Goal: Task Accomplishment & Management: Use online tool/utility

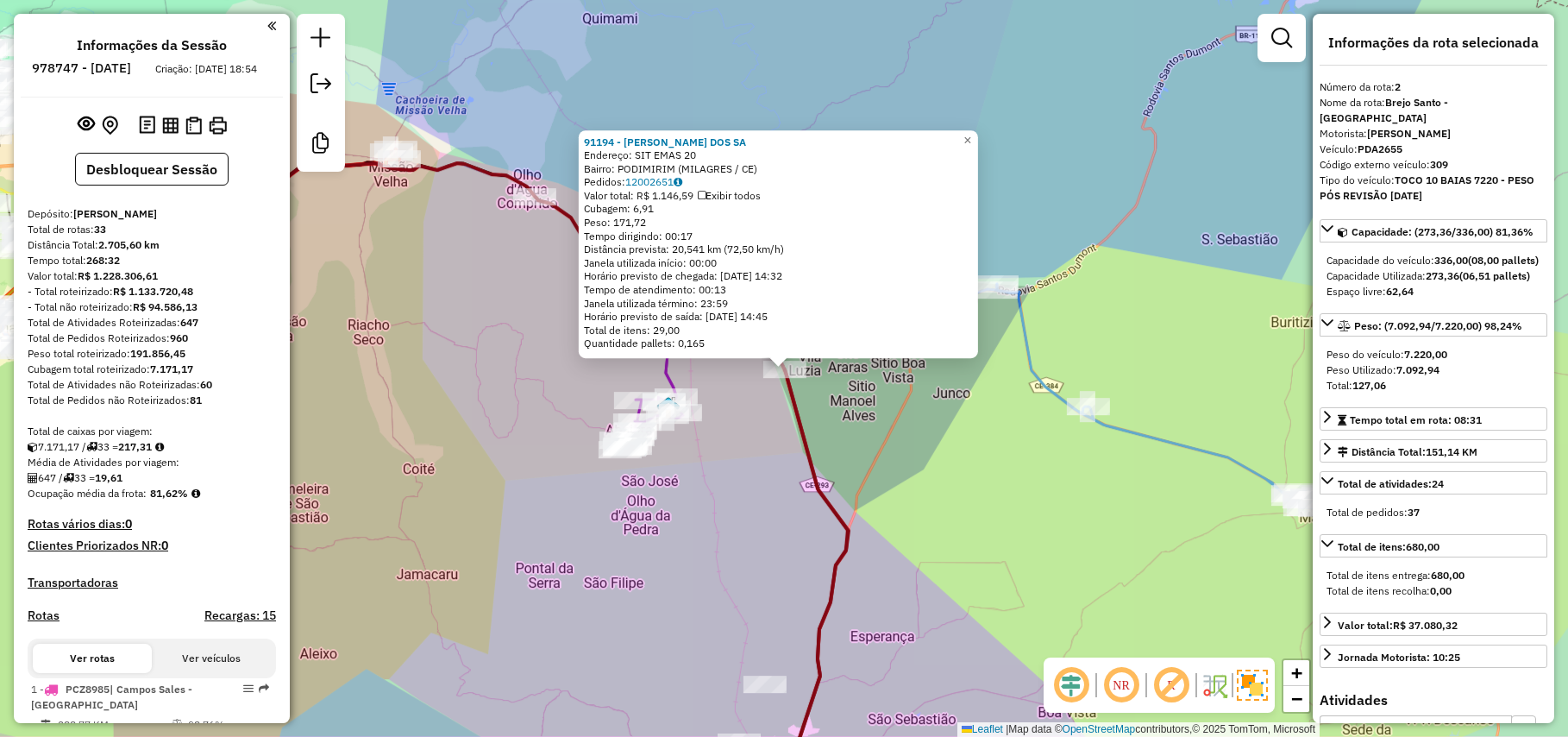
select select "*********"
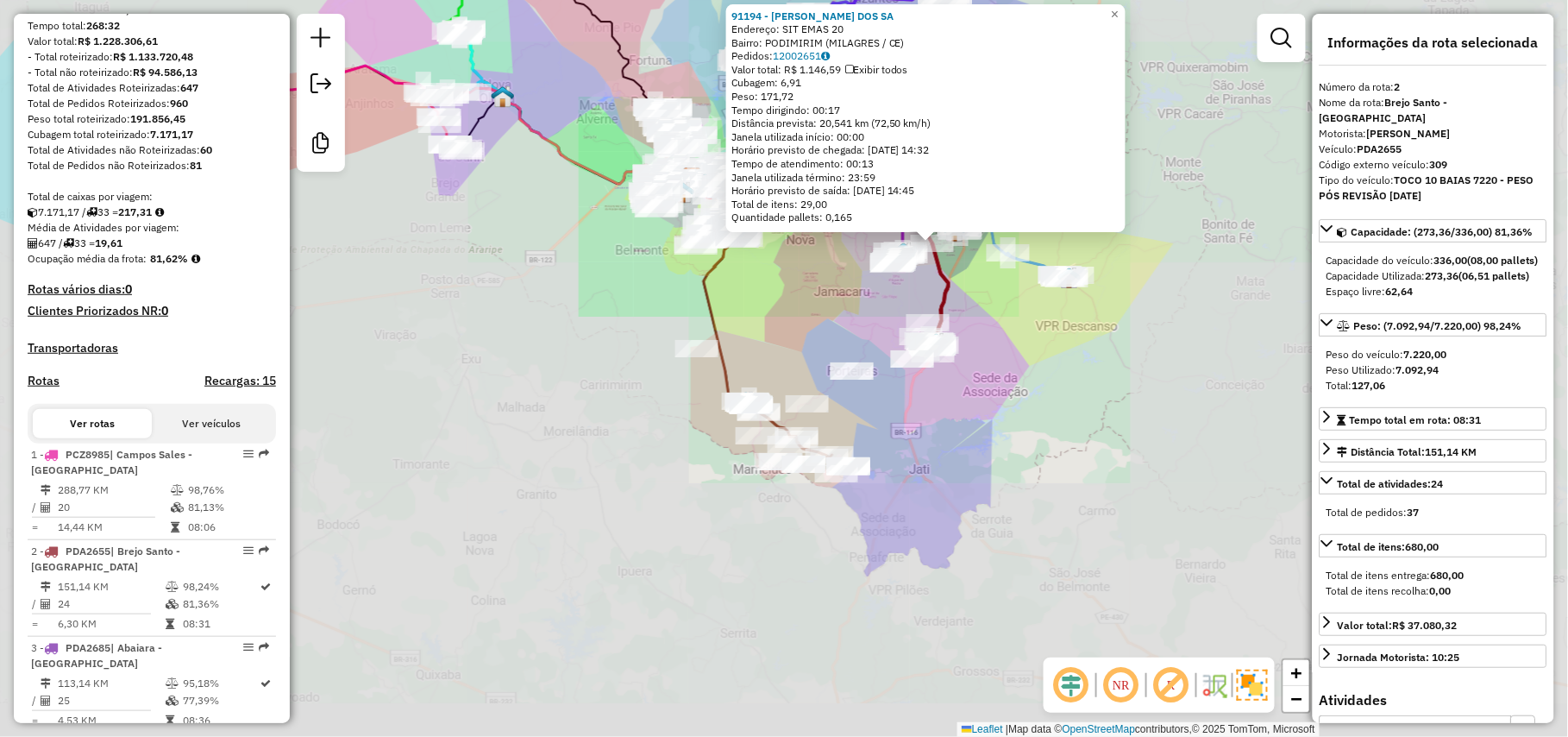
drag, startPoint x: 954, startPoint y: 473, endPoint x: 968, endPoint y: 359, distance: 114.9
click at [968, 359] on div "91194 - [PERSON_NAME] DOS SA Endereço: SIT EMAS 20 Bairro: PODIMIRIM (MILAGRES …" at bounding box center [784, 368] width 1568 height 737
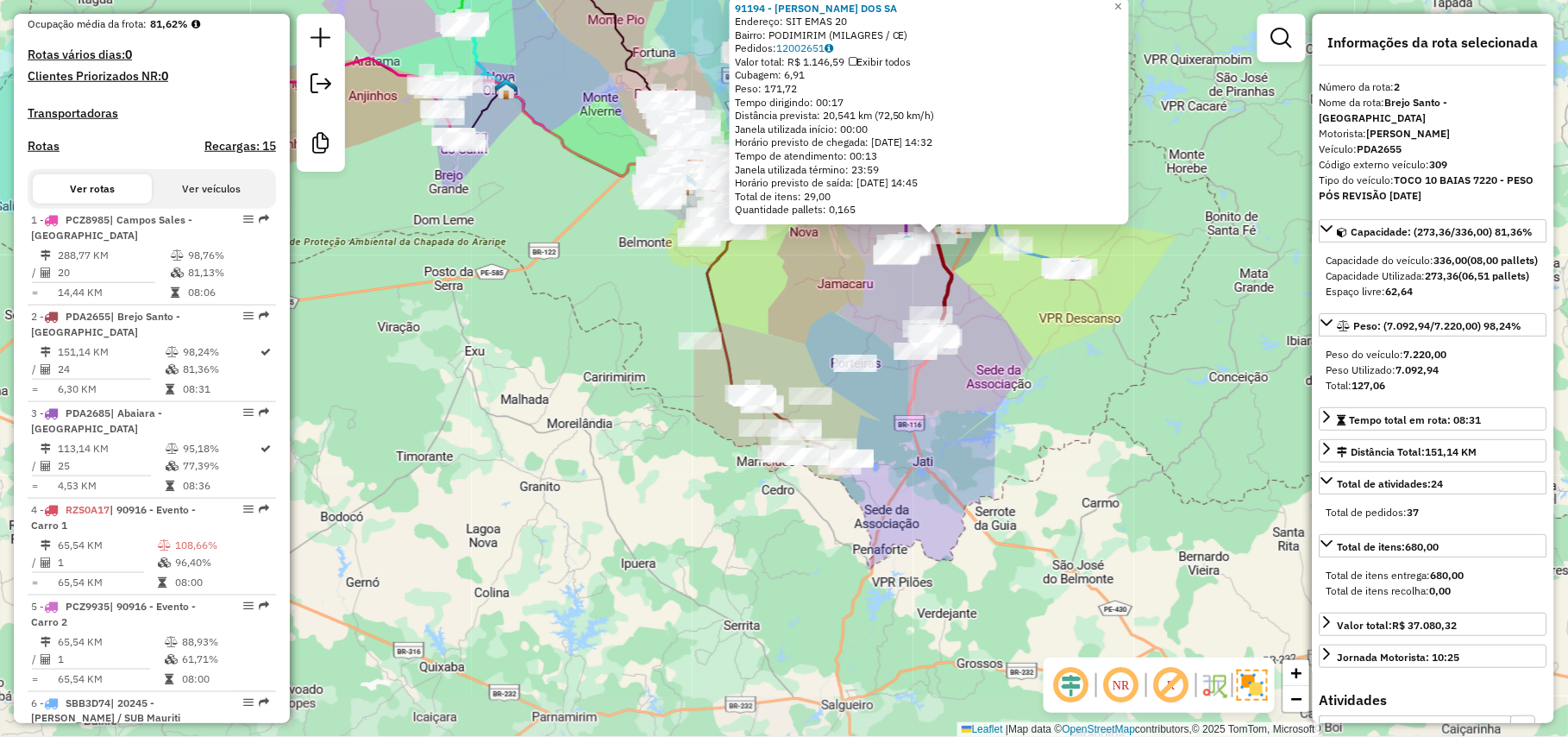
scroll to position [778, 0]
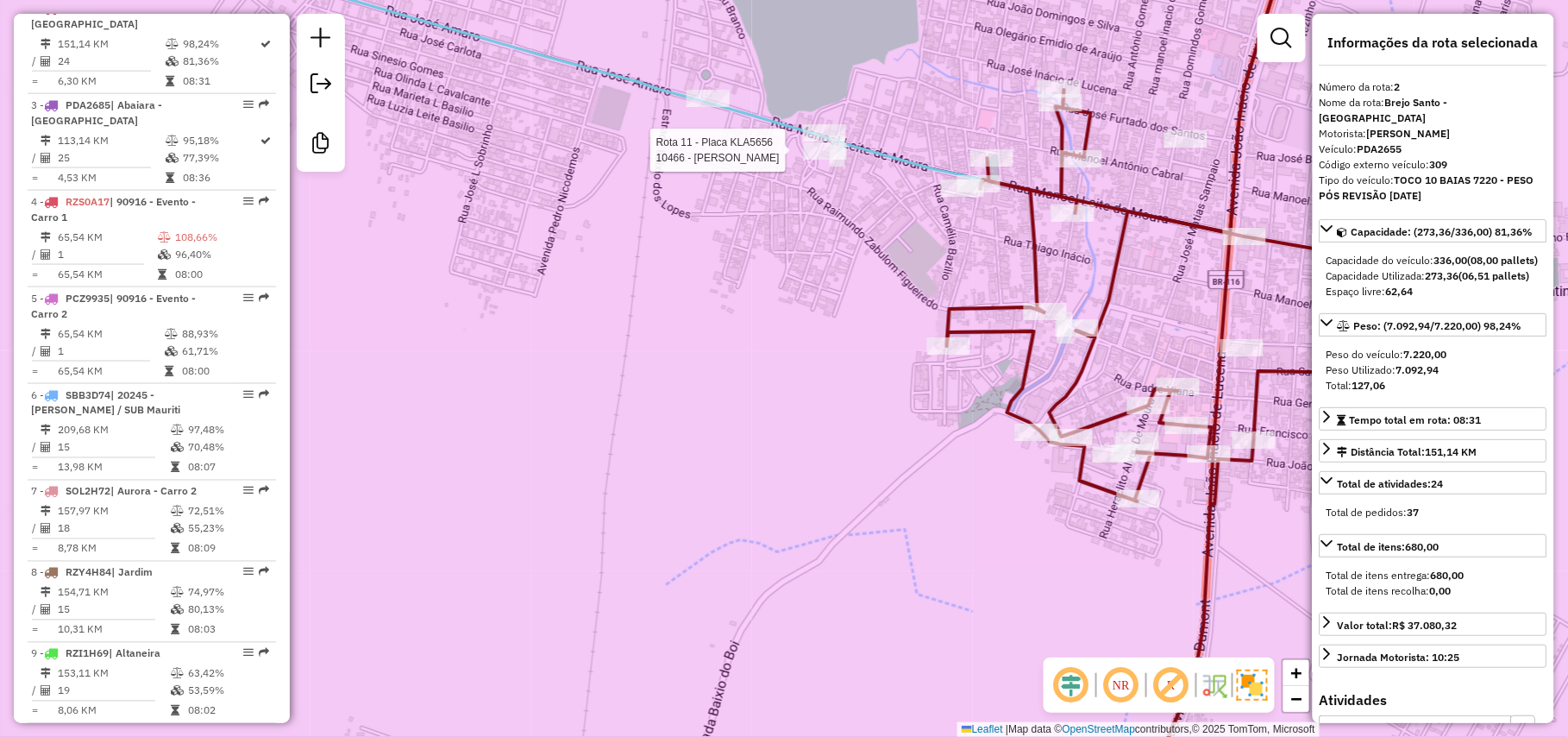
click at [822, 160] on div at bounding box center [825, 151] width 43 height 17
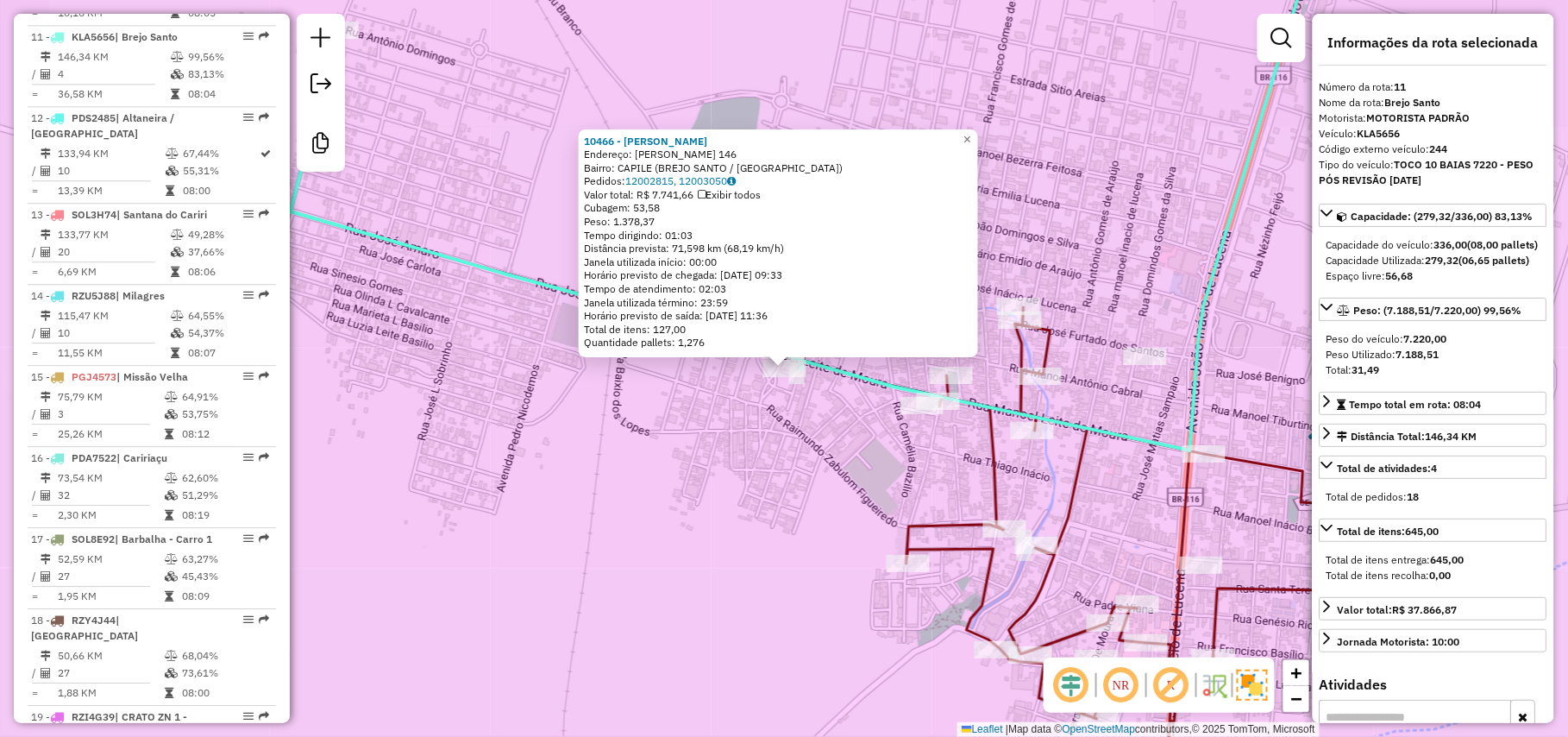
scroll to position [1557, 0]
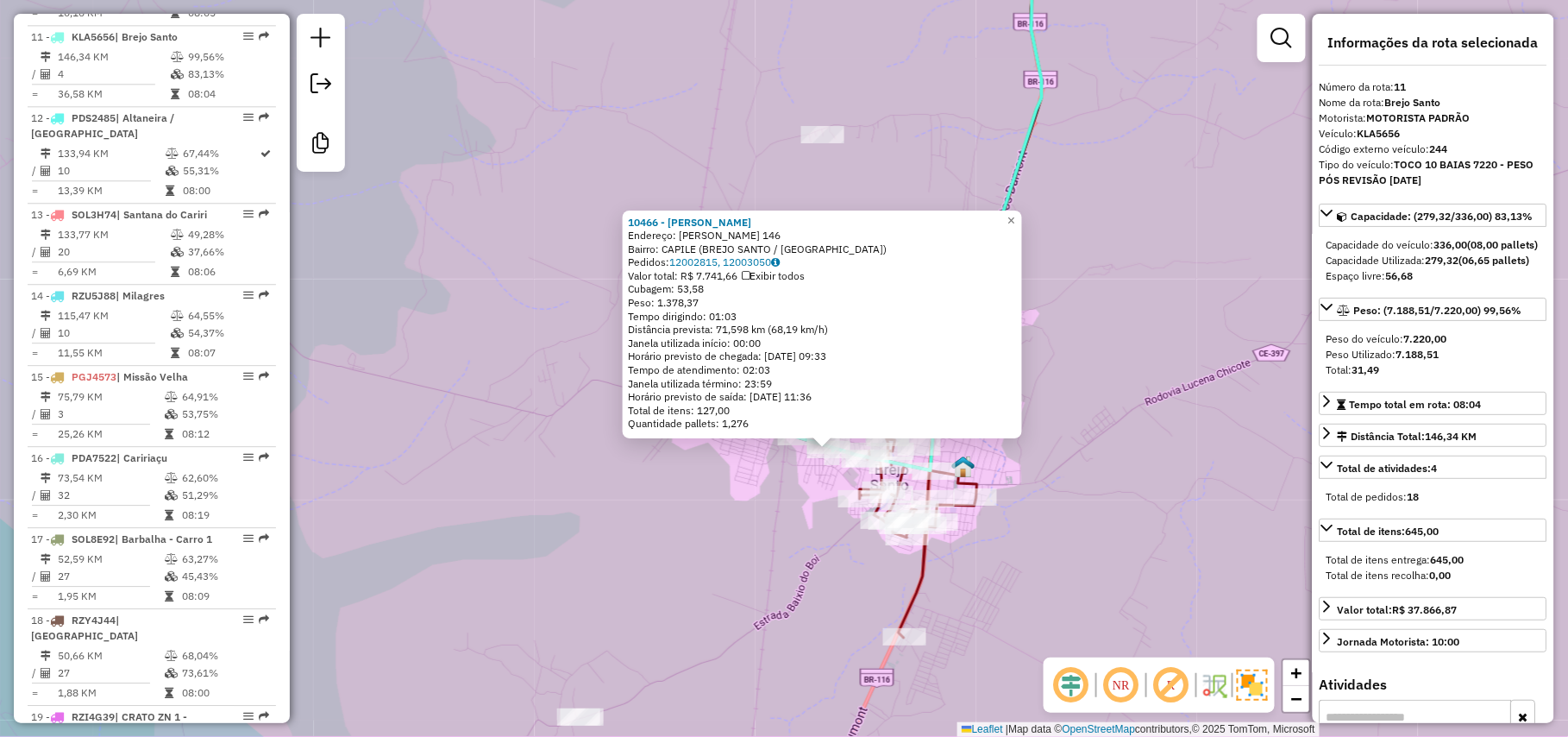
click at [760, 540] on div "10466 - [PERSON_NAME] DE ALB Endereço: [PERSON_NAME] 146 Bairro: [GEOGRAPHIC_DA…" at bounding box center [784, 368] width 1568 height 737
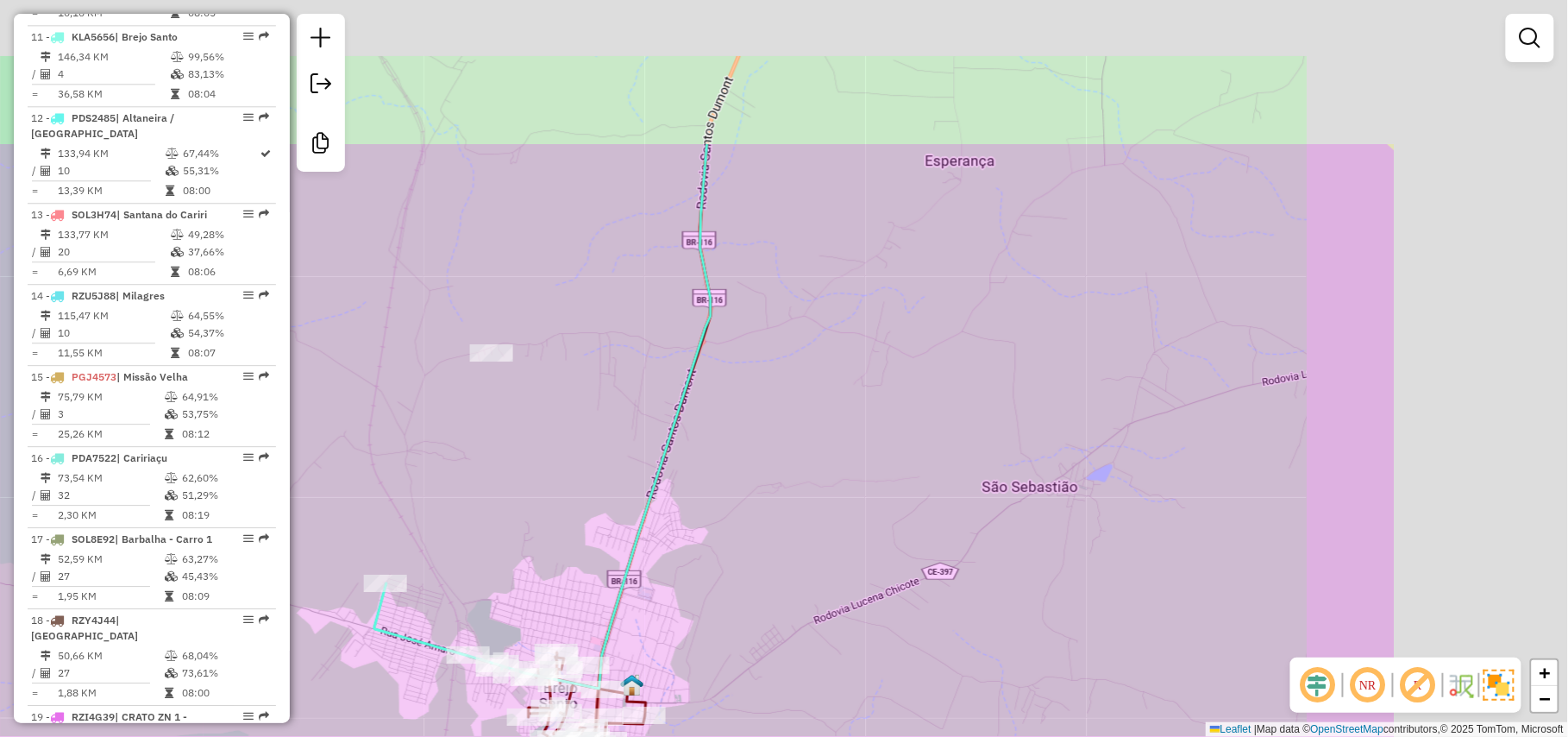
drag, startPoint x: 1155, startPoint y: 264, endPoint x: 606, endPoint y: 622, distance: 655.4
click at [606, 622] on div "Janela de atendimento Grade de atendimento Capacidade Transportadoras Veículos …" at bounding box center [784, 368] width 1568 height 737
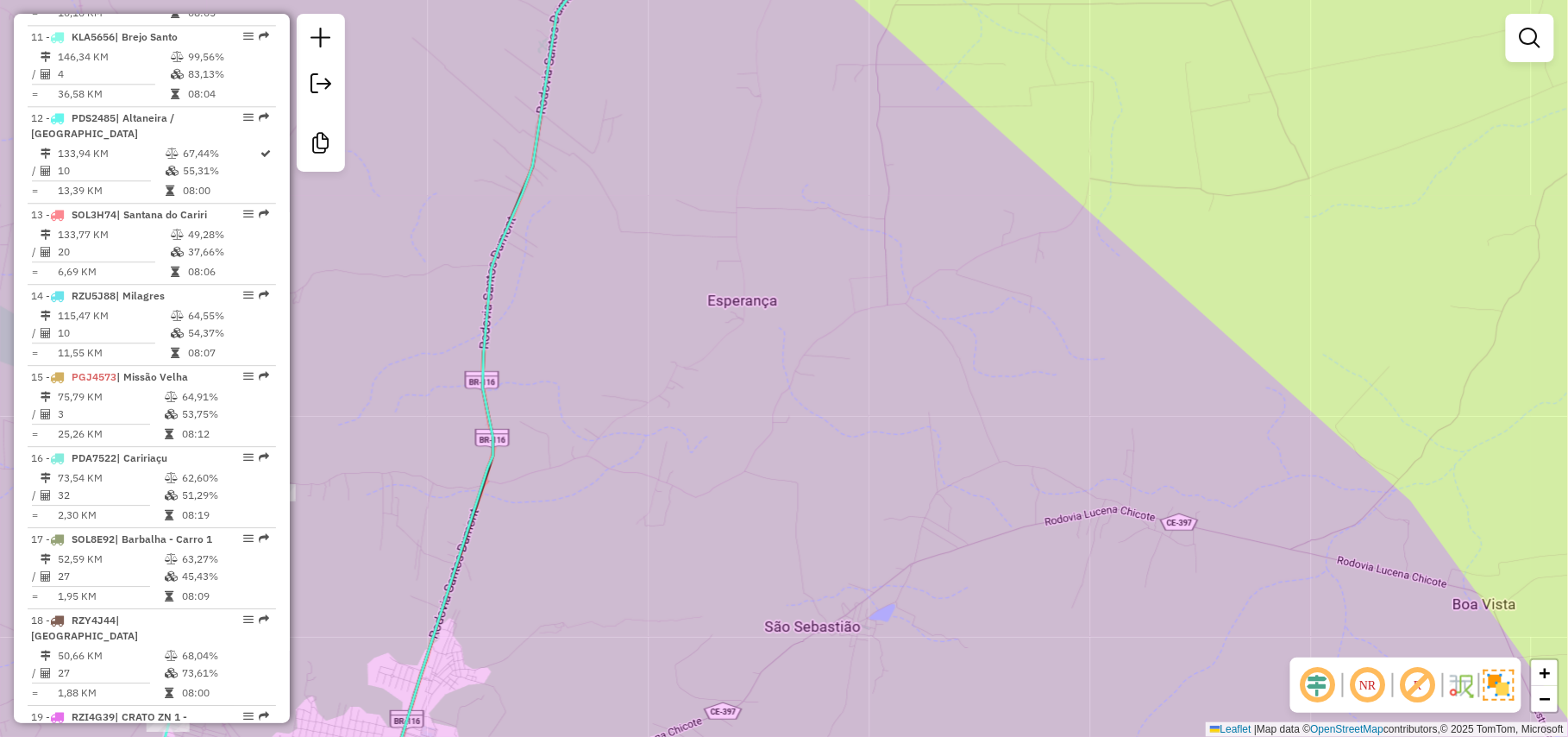
drag, startPoint x: 984, startPoint y: 373, endPoint x: 771, endPoint y: 442, distance: 223.9
click at [789, 433] on div "Janela de atendimento Grade de atendimento Capacidade Transportadoras Veículos …" at bounding box center [784, 368] width 1568 height 737
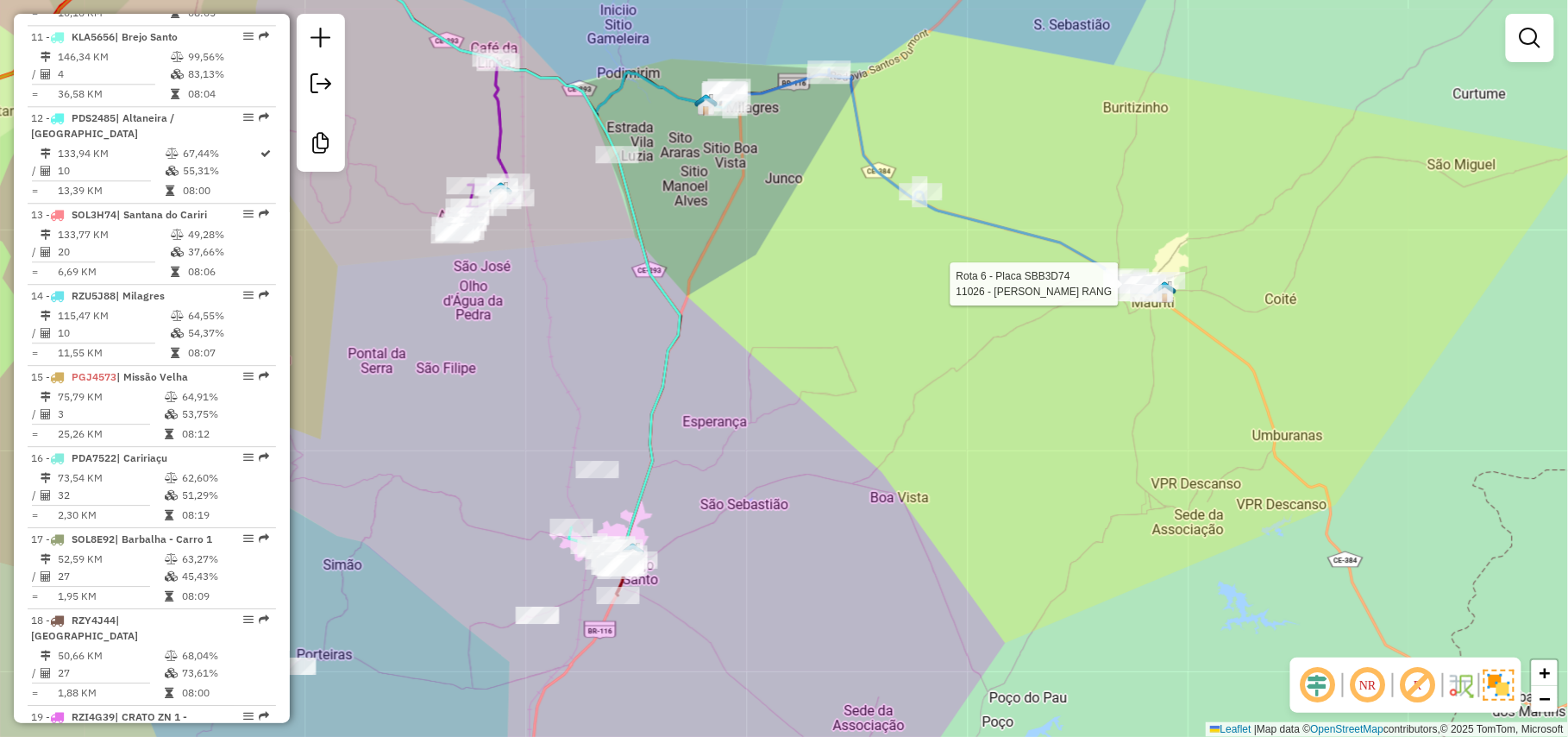
select select "*********"
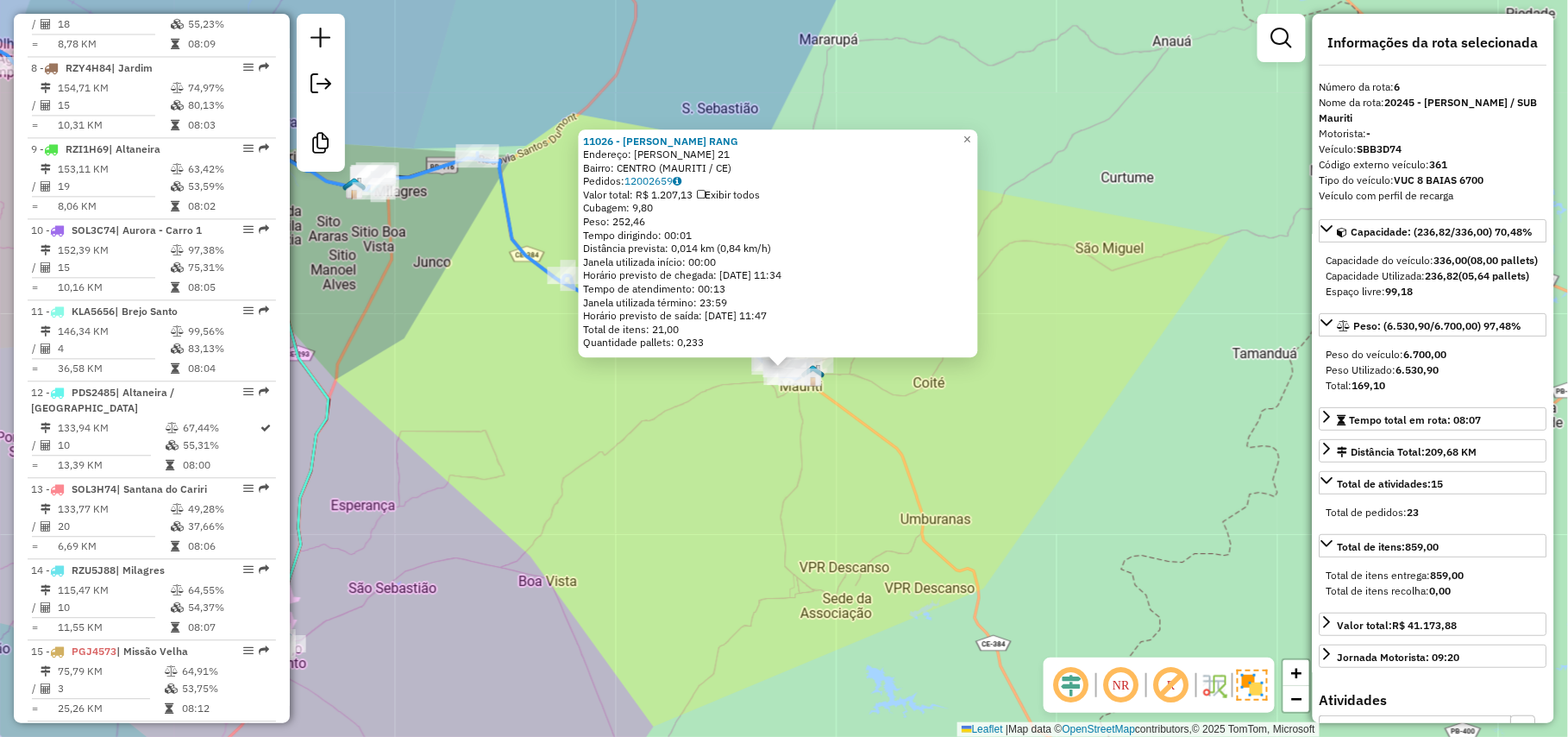
scroll to position [1134, 0]
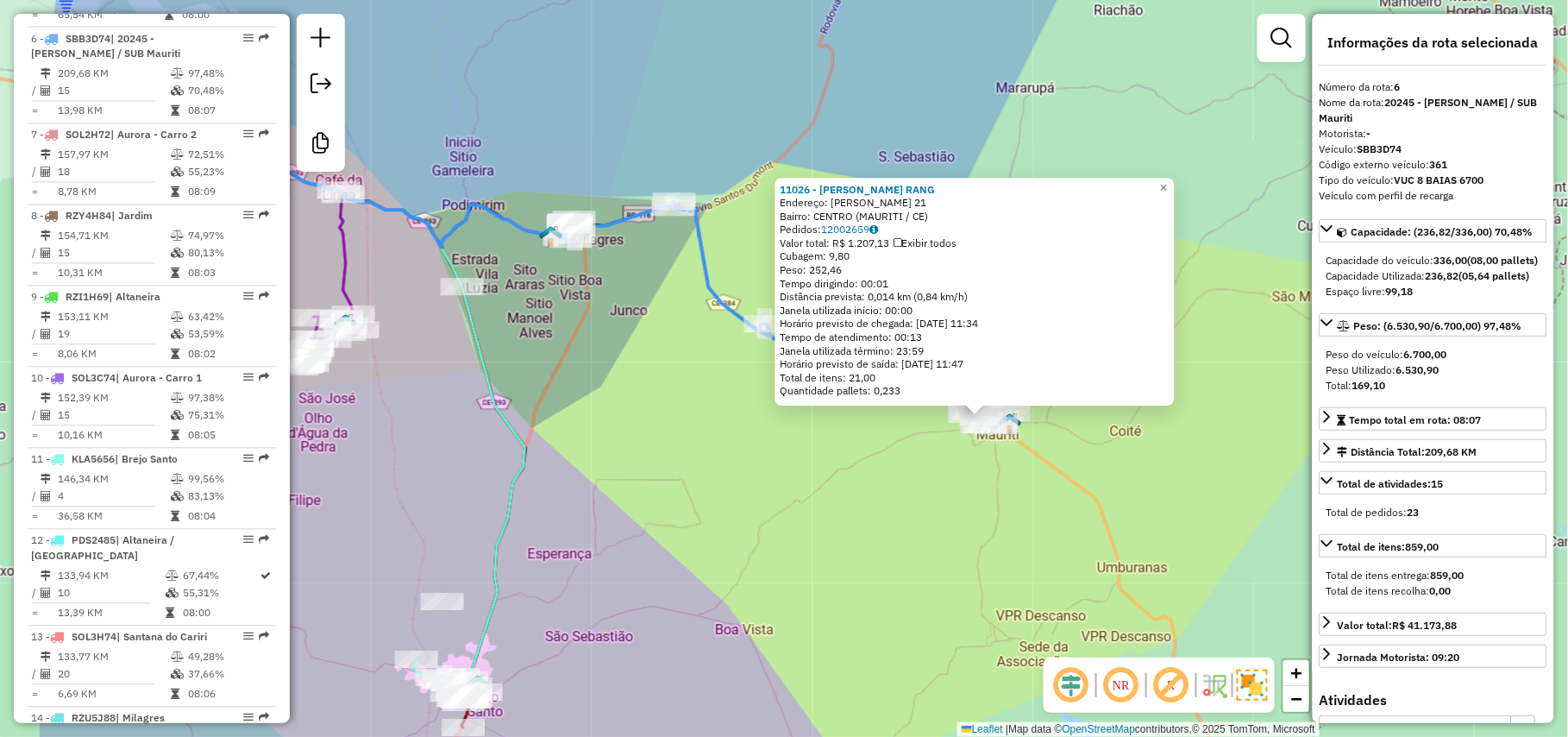
drag, startPoint x: 690, startPoint y: 399, endPoint x: 819, endPoint y: 442, distance: 136.0
click at [821, 442] on div "11026 - [PERSON_NAME] RANG Endereço: SHR MARTINS 21 Bairro: CENTRO (MAURITI / […" at bounding box center [784, 368] width 1568 height 737
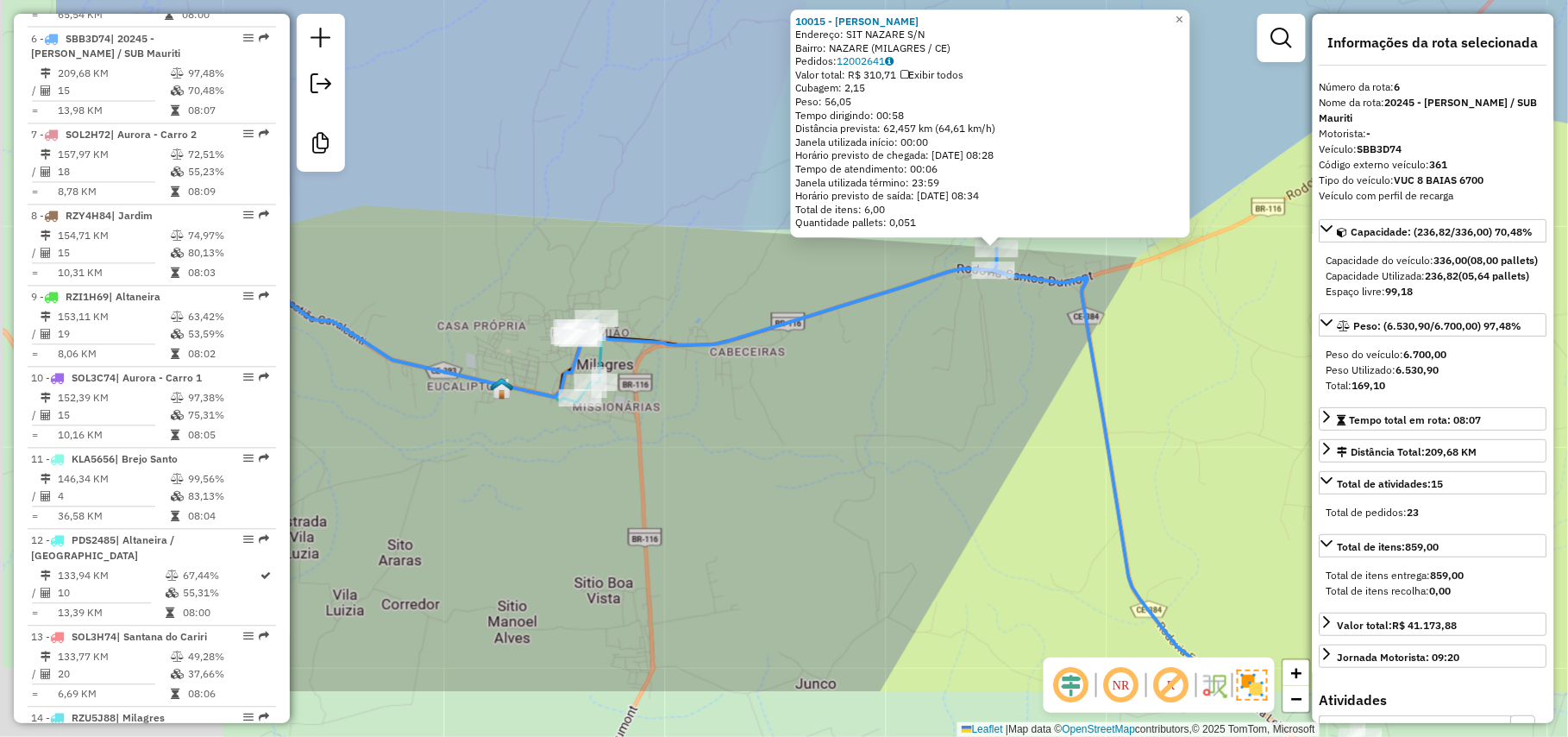
drag, startPoint x: 711, startPoint y: 471, endPoint x: 863, endPoint y: 377, distance: 178.7
click at [863, 377] on div "10015 - [PERSON_NAME]: SIT NAZARE S/N Bairro: NAZARE (MILAGRES / CE) Pedidos: 1…" at bounding box center [784, 368] width 1568 height 737
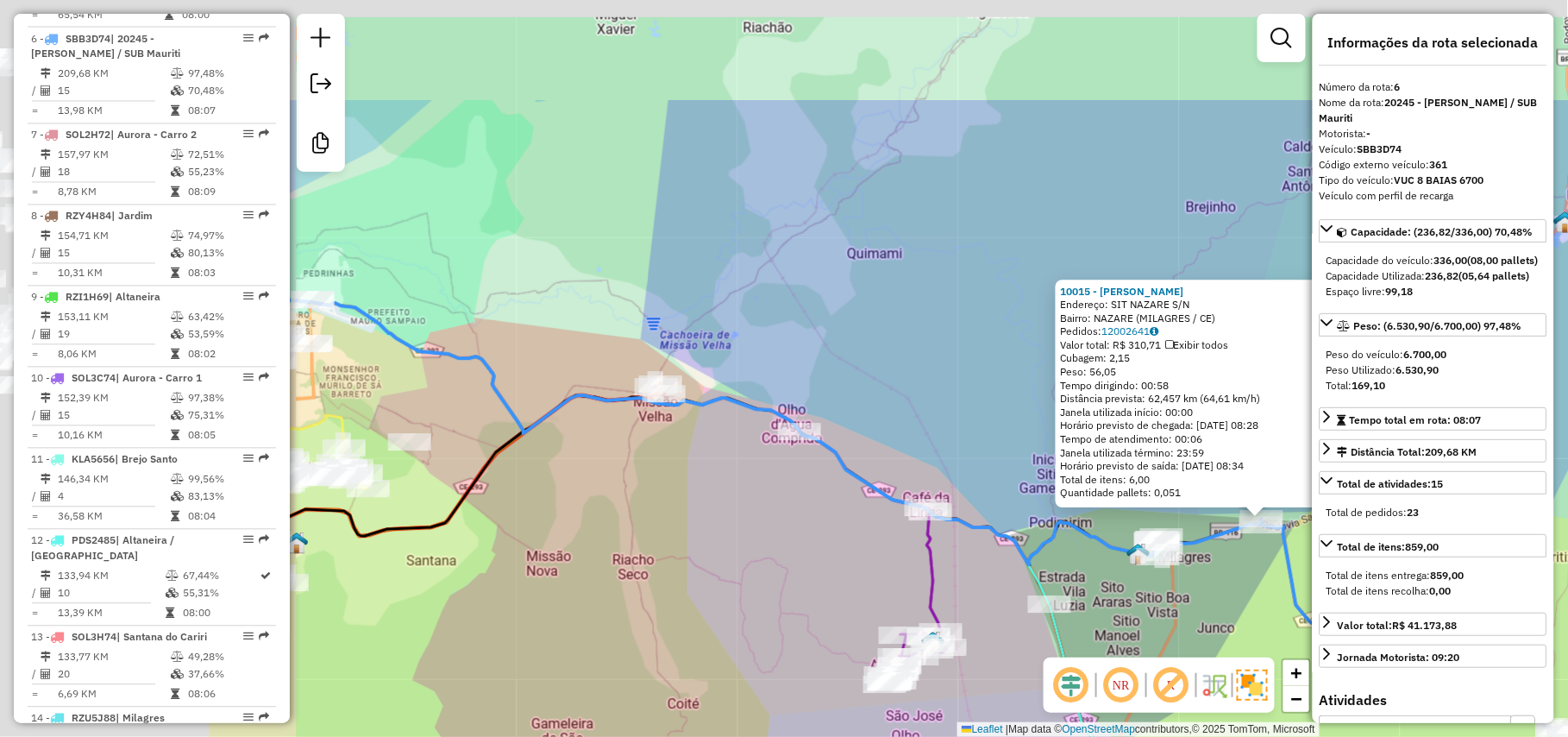
drag, startPoint x: 462, startPoint y: 386, endPoint x: 859, endPoint y: 576, distance: 440.1
click at [859, 576] on div "10015 - [PERSON_NAME]: SIT NAZARE S/N Bairro: NAZARE (MILAGRES / CE) Pedidos: 1…" at bounding box center [784, 368] width 1568 height 737
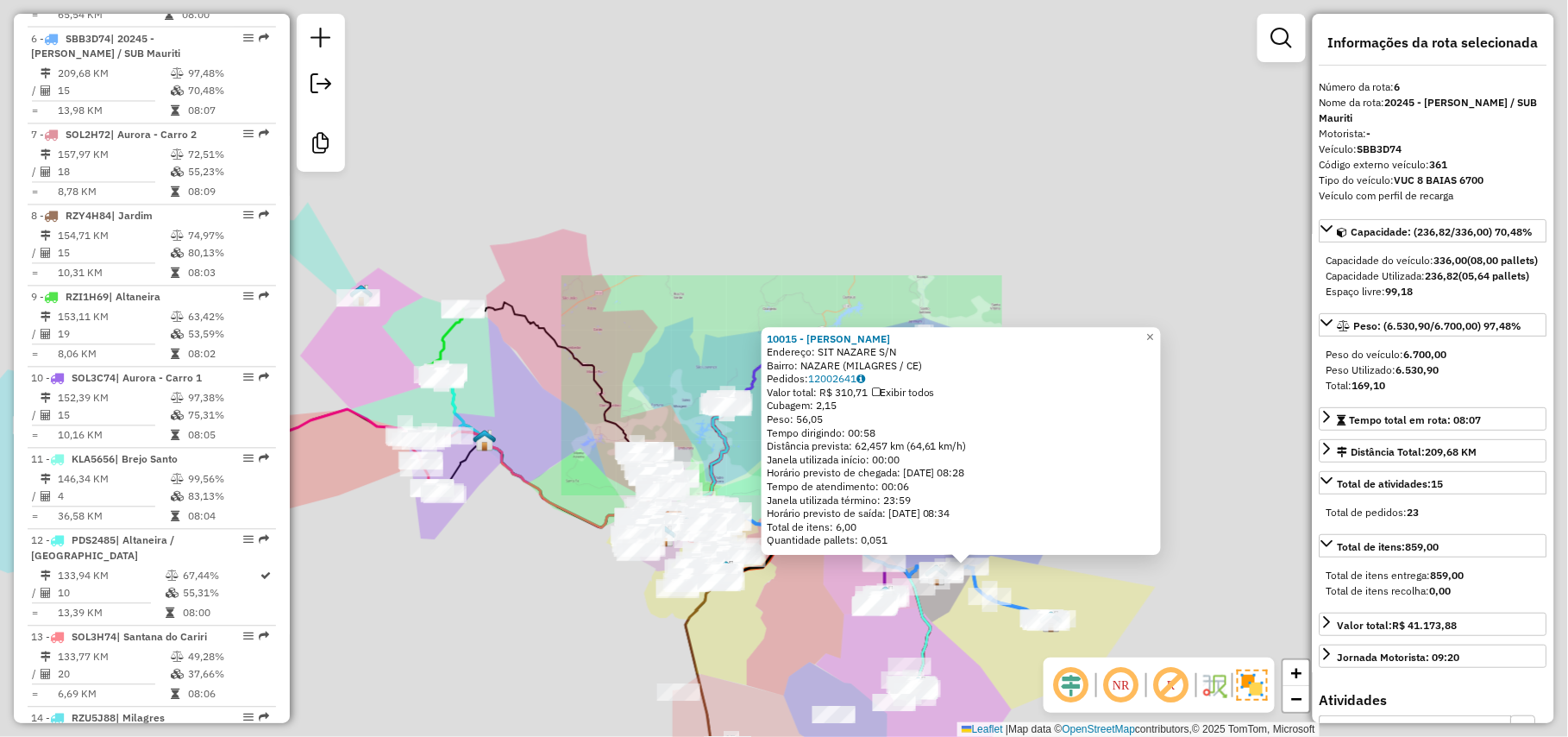
click at [745, 584] on div "10015 - [PERSON_NAME]: SIT NAZARE S/N Bairro: NAZARE (MILAGRES / CE) Pedidos: 1…" at bounding box center [784, 368] width 1568 height 737
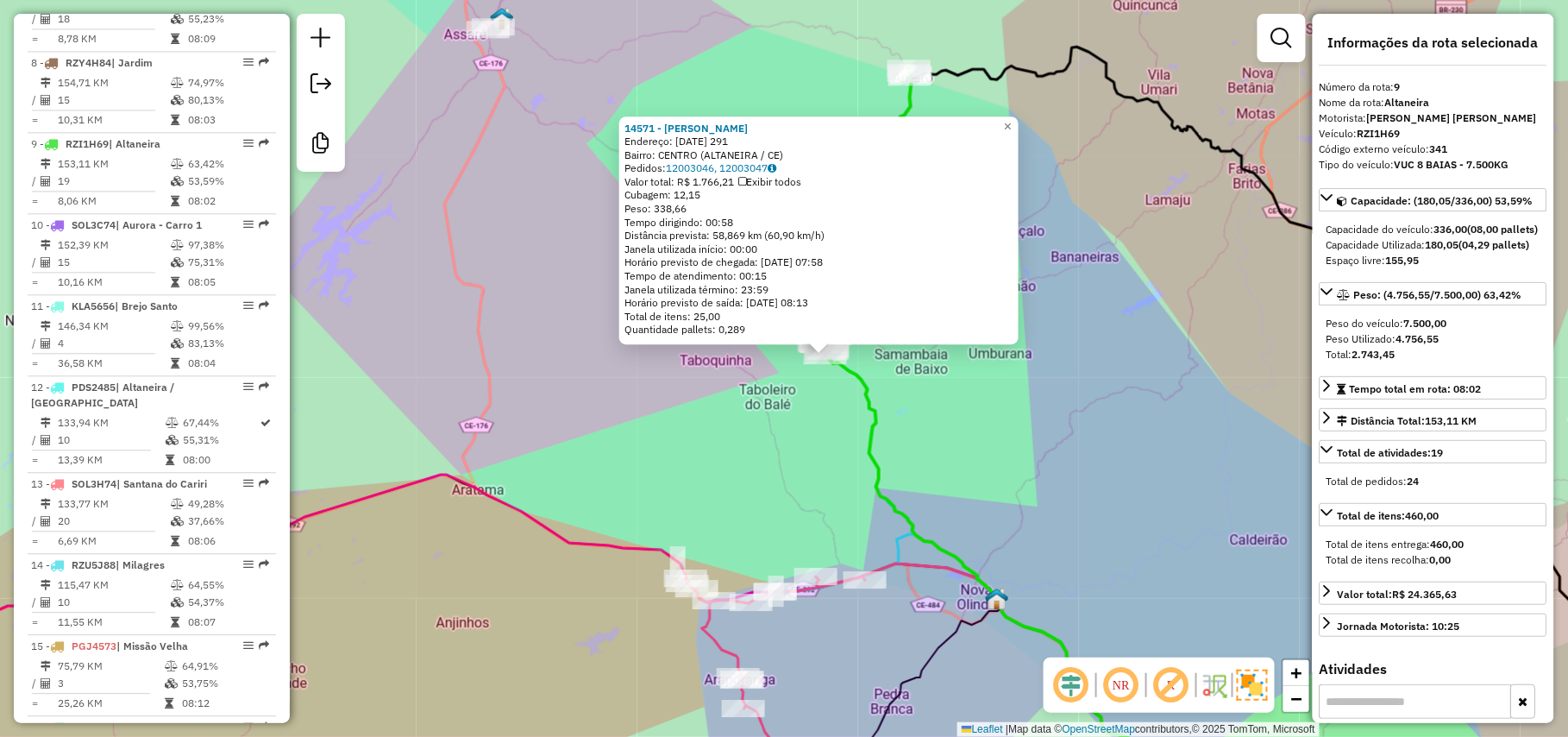
drag, startPoint x: 645, startPoint y: 556, endPoint x: 687, endPoint y: 542, distance: 44.3
click at [687, 542] on div "14571 - [PERSON_NAME]: [DATE] 291 Bairro: [GEOGRAPHIC_DATA] (ALTANEIRA / CE) Pe…" at bounding box center [784, 368] width 1568 height 737
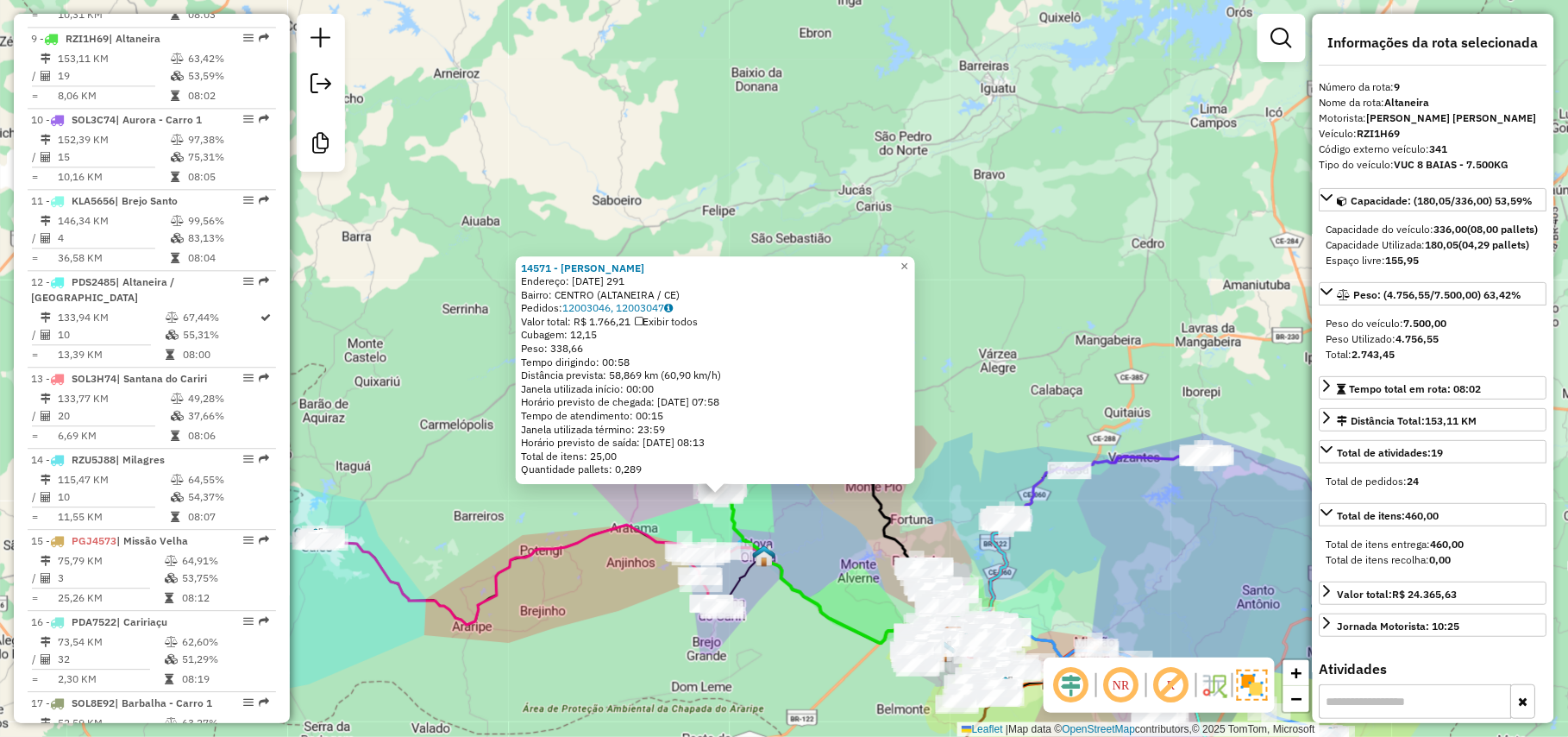
click at [595, 589] on div "14571 - [PERSON_NAME]: [DATE] 291 Bairro: [GEOGRAPHIC_DATA] (ALTANEIRA / CE) Pe…" at bounding box center [784, 368] width 1568 height 737
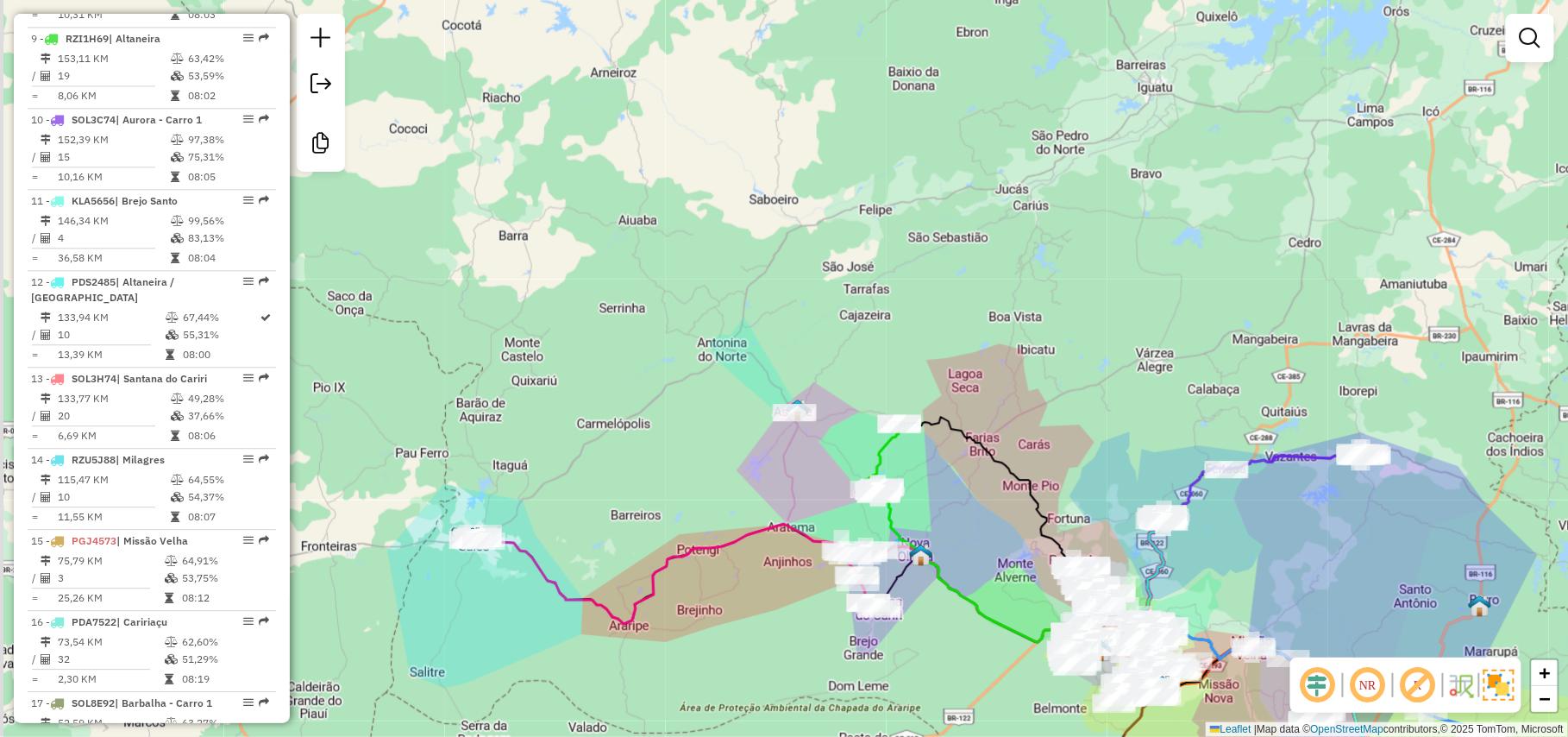
drag, startPoint x: 340, startPoint y: 612, endPoint x: 497, endPoint y: 611, distance: 157.0
click at [497, 611] on div "Janela de atendimento Grade de atendimento Capacidade Transportadoras Veículos …" at bounding box center [784, 368] width 1568 height 737
